Goal: Ask a question

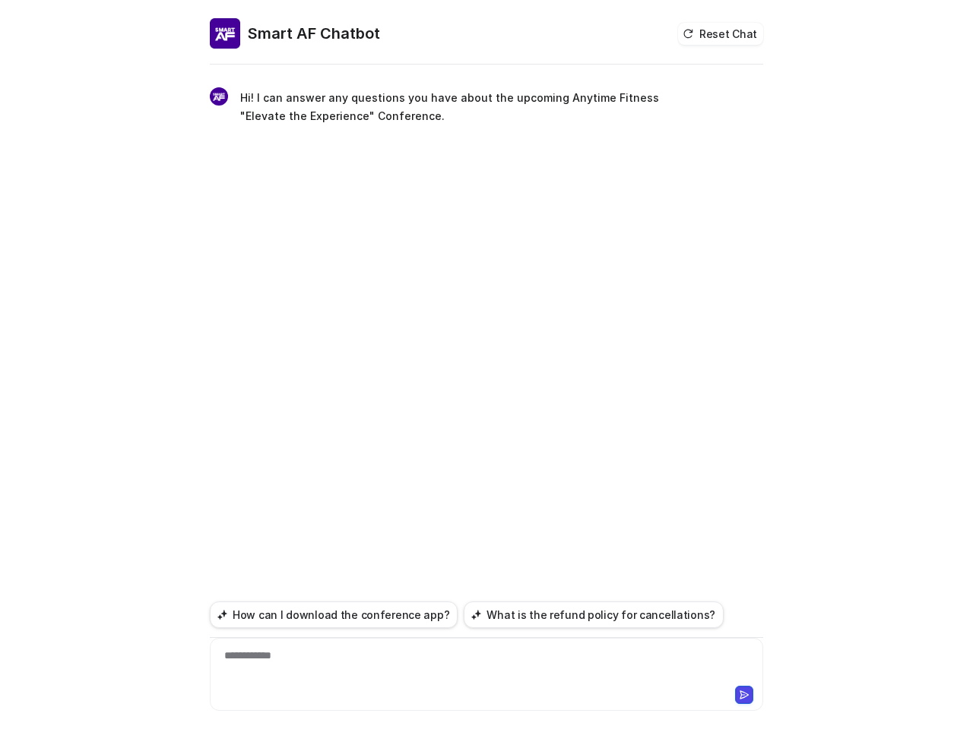
click at [486, 365] on div "**********" at bounding box center [486, 399] width 553 height 662
click at [723, 33] on button "Reset Chat" at bounding box center [720, 34] width 85 height 22
click at [326, 615] on div "Loading..." at bounding box center [486, 392] width 553 height 517
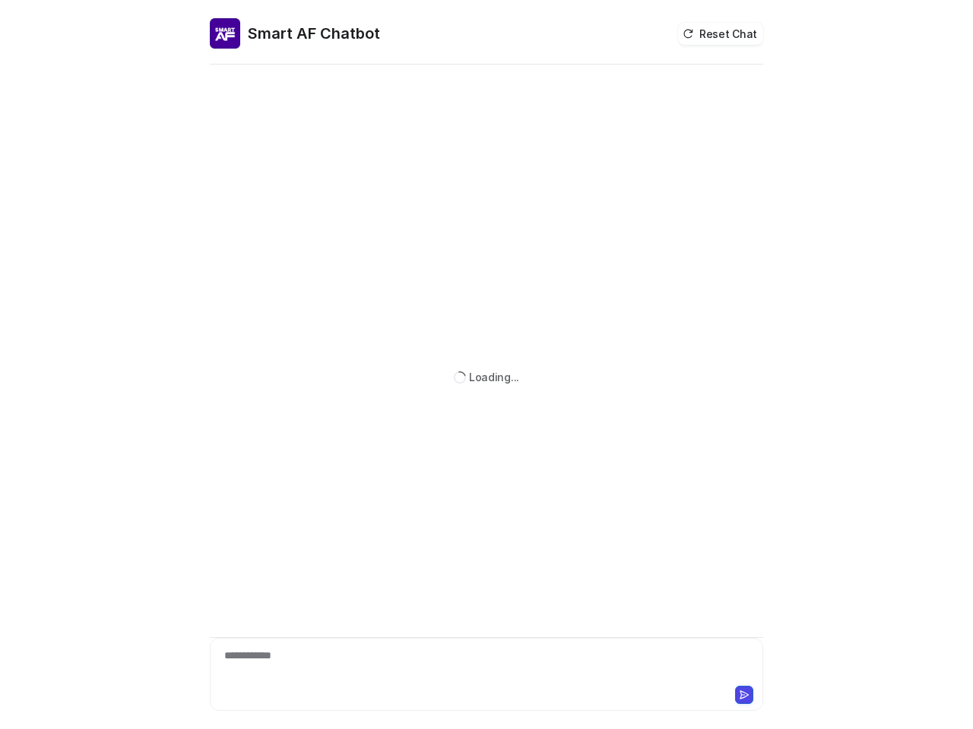
click at [570, 615] on div "Loading..." at bounding box center [486, 377] width 553 height 619
click at [486, 666] on div at bounding box center [487, 665] width 546 height 35
click at [744, 695] on button at bounding box center [744, 695] width 18 height 18
